Goal: Information Seeking & Learning: Check status

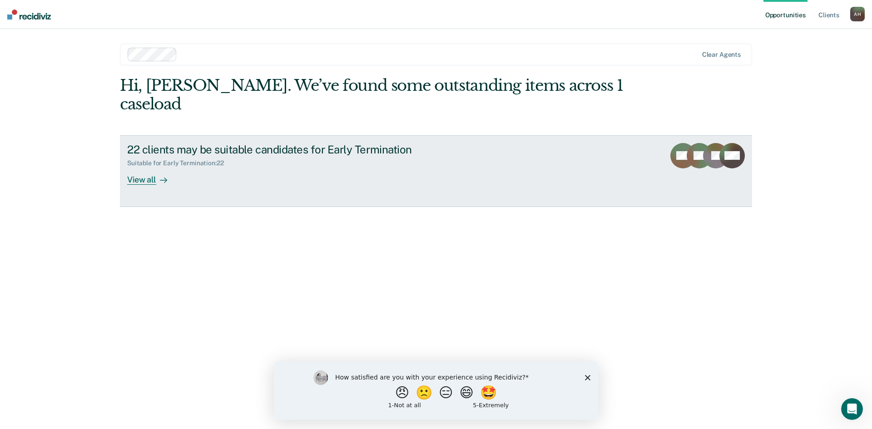
click at [142, 167] on div "View all" at bounding box center [152, 176] width 51 height 18
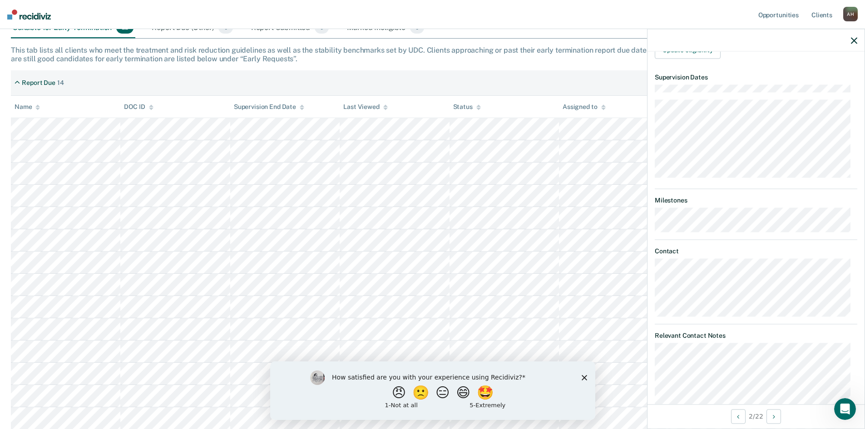
scroll to position [234, 0]
